Goal: Browse casually: Explore the website without a specific task or goal

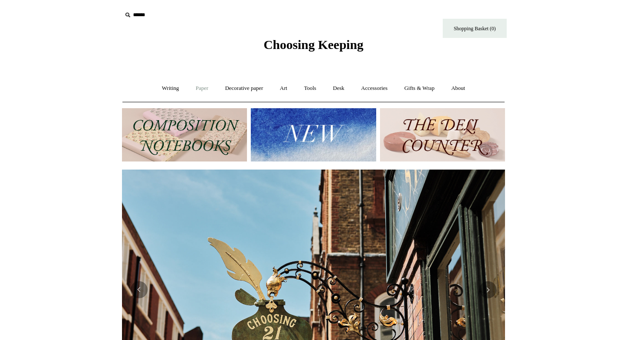
click at [199, 91] on link "Paper +" at bounding box center [202, 88] width 28 height 23
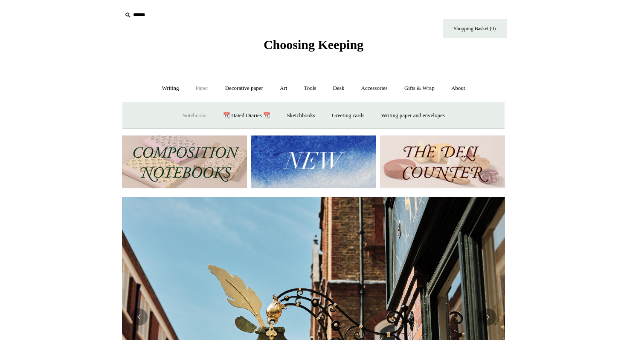
click at [196, 116] on link "Notebooks +" at bounding box center [193, 115] width 39 height 23
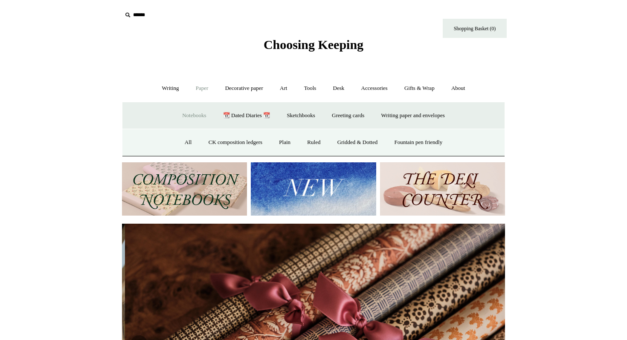
scroll to position [0, 765]
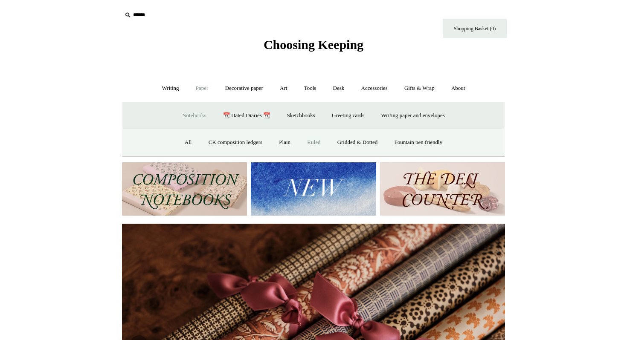
click at [306, 144] on link "Ruled" at bounding box center [313, 142] width 29 height 23
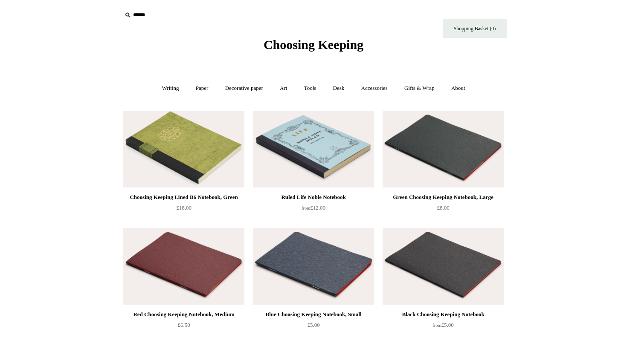
click at [193, 139] on img at bounding box center [183, 149] width 121 height 77
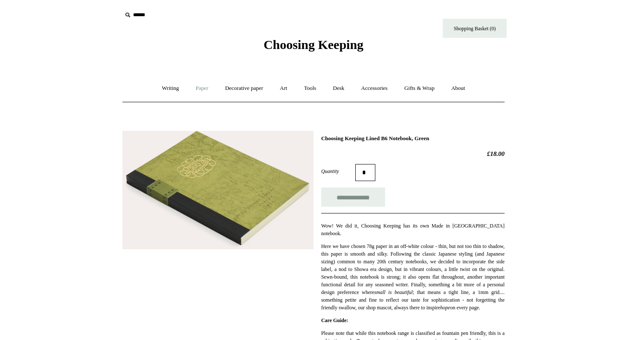
click at [197, 91] on link "Paper +" at bounding box center [202, 88] width 28 height 23
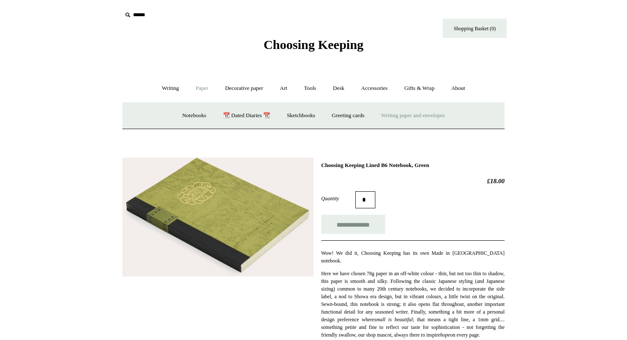
click at [410, 114] on link "Writing paper and envelopes +" at bounding box center [412, 115] width 79 height 23
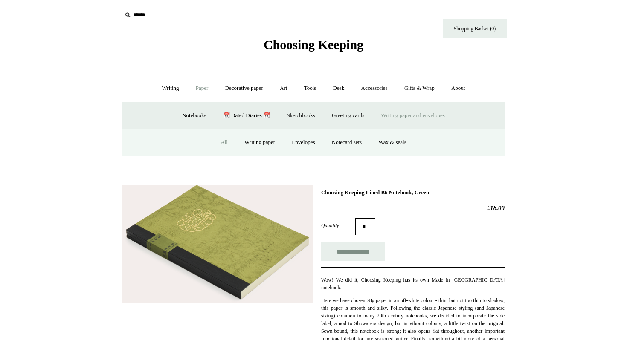
click at [220, 143] on link "All" at bounding box center [224, 142] width 23 height 23
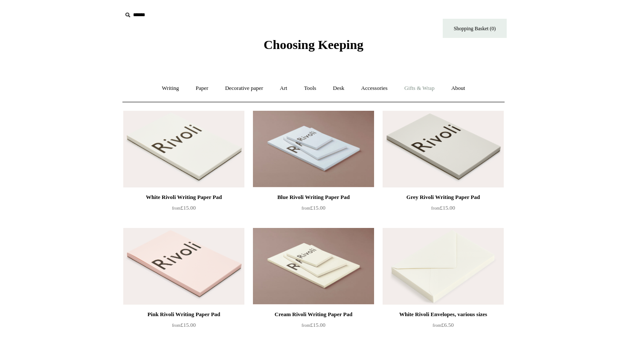
click at [433, 86] on link "Gifts & Wrap +" at bounding box center [419, 88] width 46 height 23
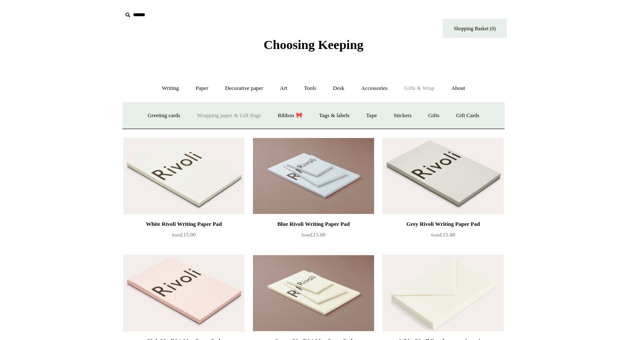
click at [239, 118] on link "Wrapping paper & Gift Bags" at bounding box center [228, 115] width 79 height 23
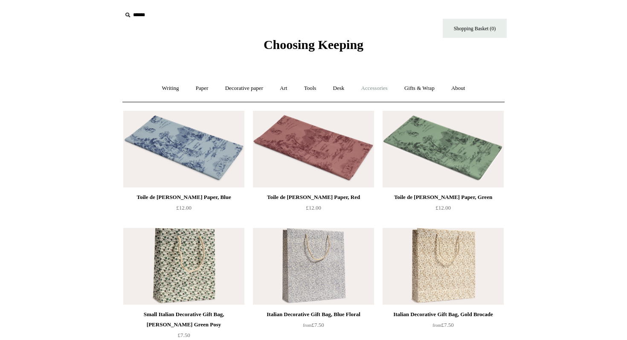
click at [375, 88] on link "Accessories +" at bounding box center [374, 88] width 42 height 23
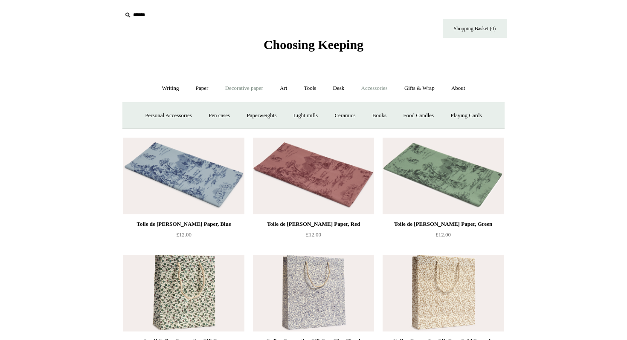
click at [229, 90] on link "Decorative paper +" at bounding box center [243, 88] width 53 height 23
click at [277, 115] on link "Marbled" at bounding box center [283, 115] width 34 height 23
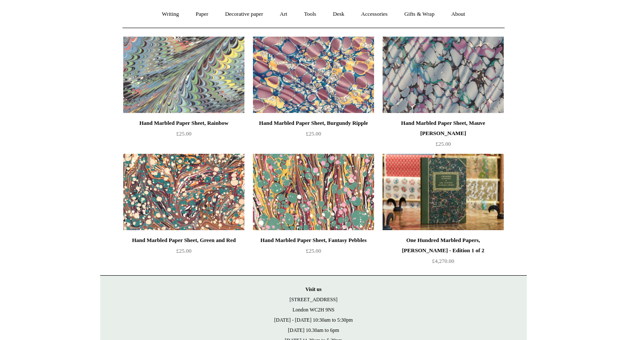
scroll to position [124, 0]
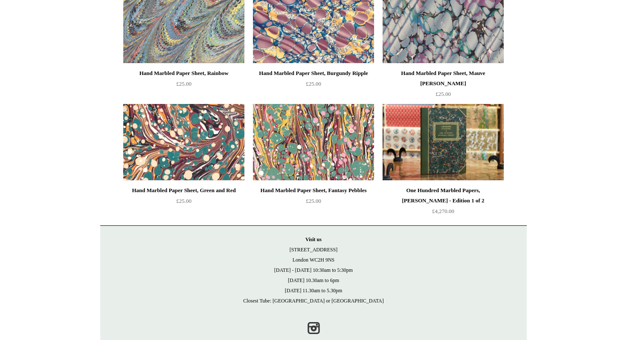
click at [209, 127] on img at bounding box center [183, 142] width 121 height 77
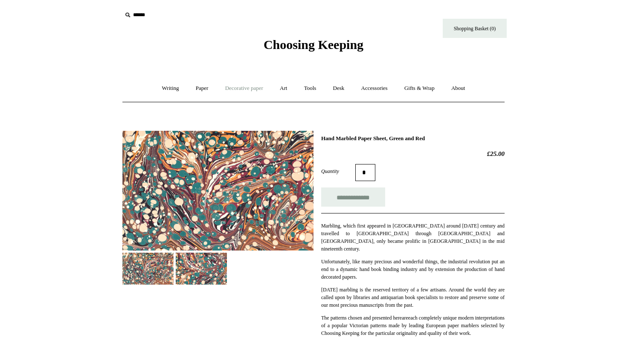
click at [242, 89] on link "Decorative paper +" at bounding box center [243, 88] width 53 height 23
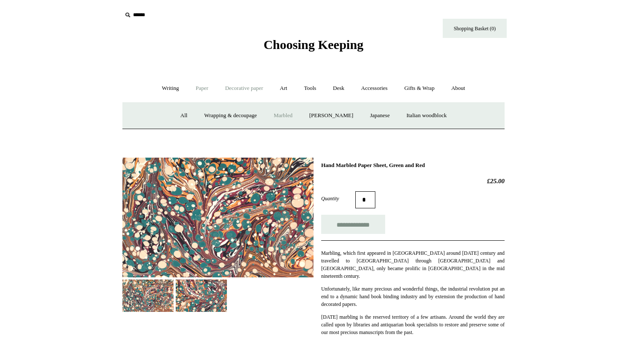
click at [197, 89] on link "Paper +" at bounding box center [202, 88] width 28 height 23
click at [188, 118] on link "Notebooks +" at bounding box center [193, 115] width 39 height 23
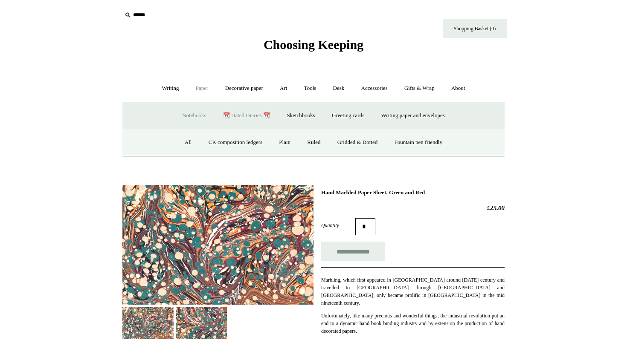
click at [224, 117] on link "📆 Dated Diaries 📆" at bounding box center [246, 115] width 62 height 23
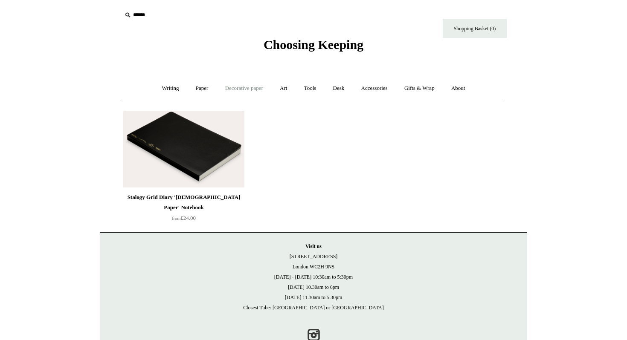
click at [223, 87] on link "Decorative paper +" at bounding box center [243, 88] width 53 height 23
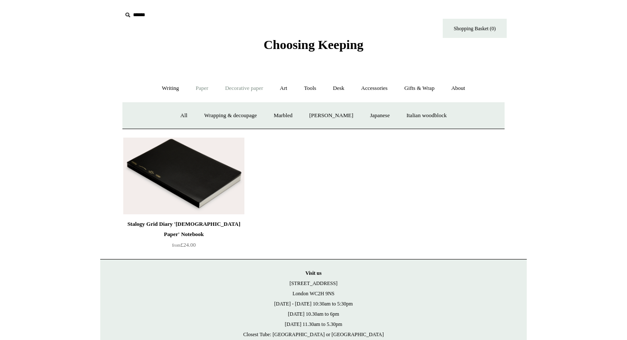
click at [199, 90] on link "Paper +" at bounding box center [202, 88] width 28 height 23
click at [192, 115] on link "Notebooks +" at bounding box center [193, 115] width 39 height 23
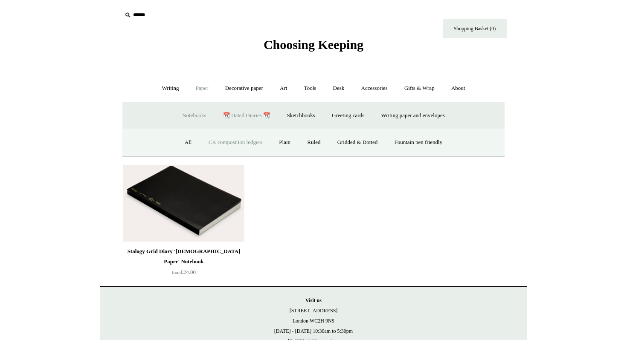
click at [205, 143] on link "CK composition ledgers" at bounding box center [235, 142] width 69 height 23
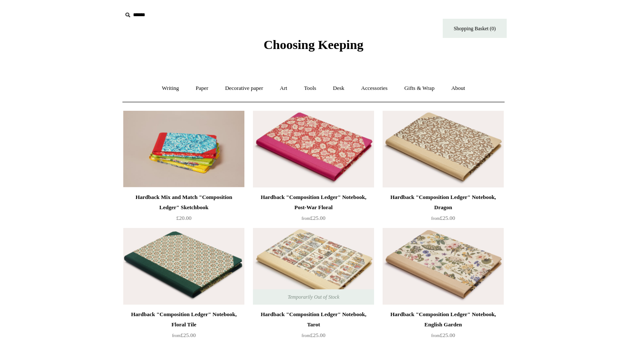
click at [274, 46] on span "Choosing Keeping" at bounding box center [313, 45] width 100 height 14
